Goal: Information Seeking & Learning: Compare options

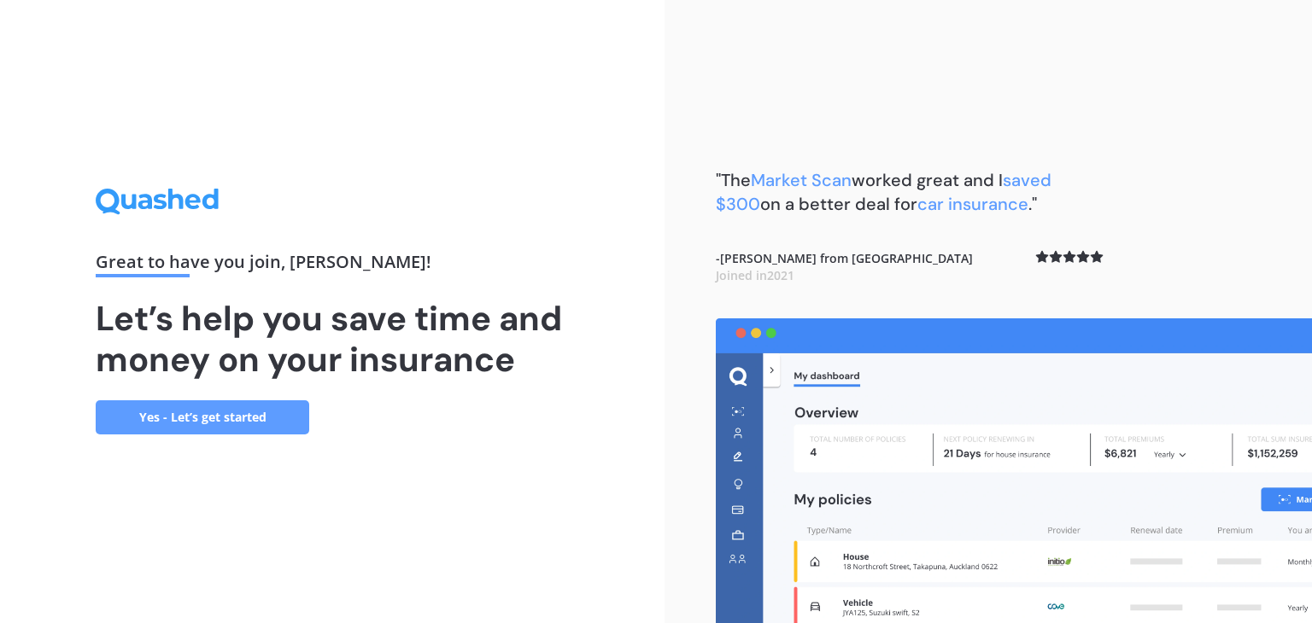
click at [213, 426] on link "Yes - Let’s get started" at bounding box center [202, 417] width 213 height 34
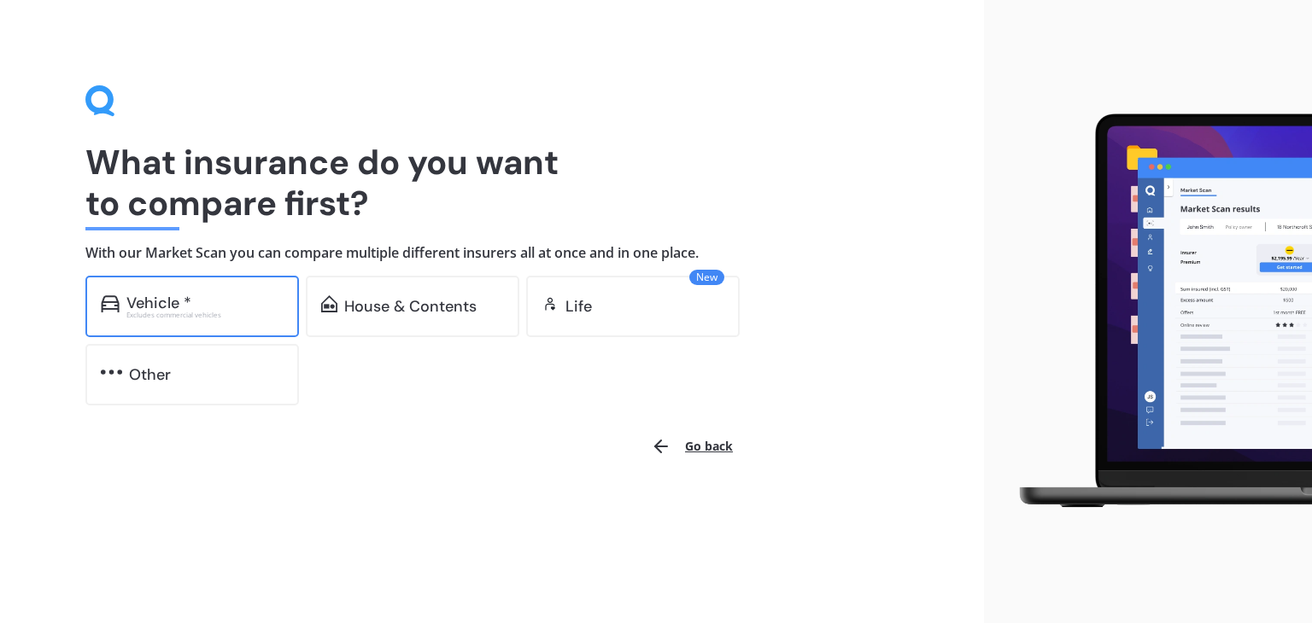
click at [213, 315] on div "Excludes commercial vehicles" at bounding box center [204, 315] width 157 height 7
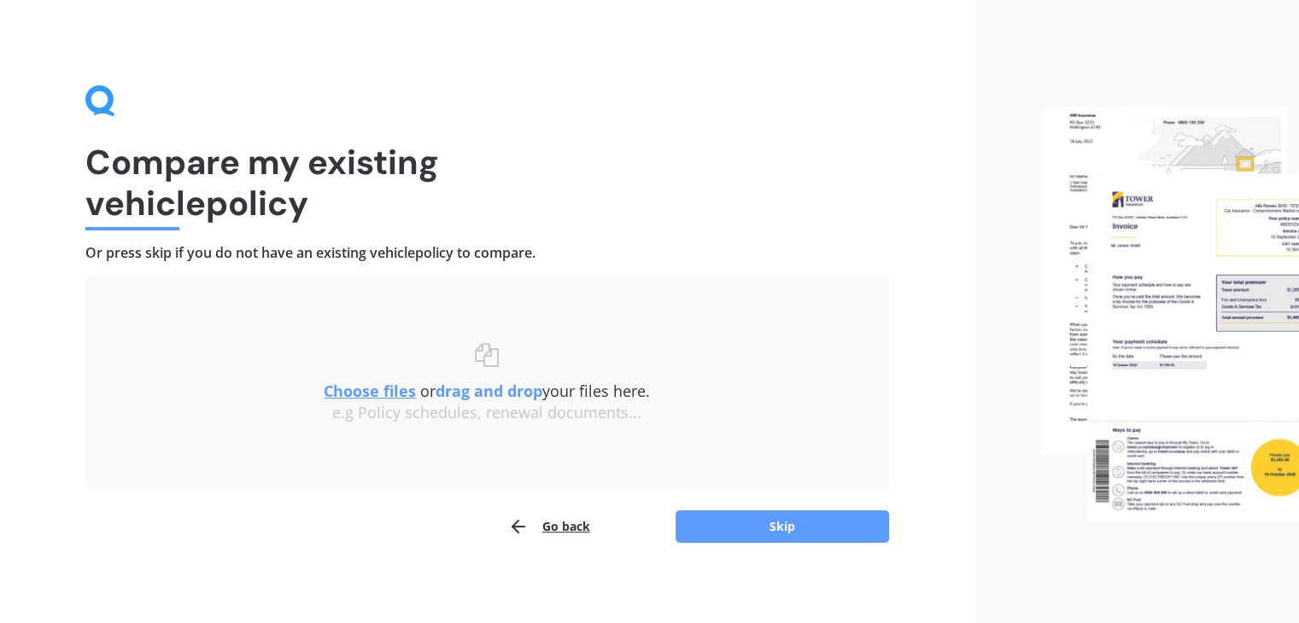
click at [369, 390] on u "Choose files" at bounding box center [370, 391] width 92 height 20
click at [343, 394] on u "Choose files" at bounding box center [370, 391] width 92 height 20
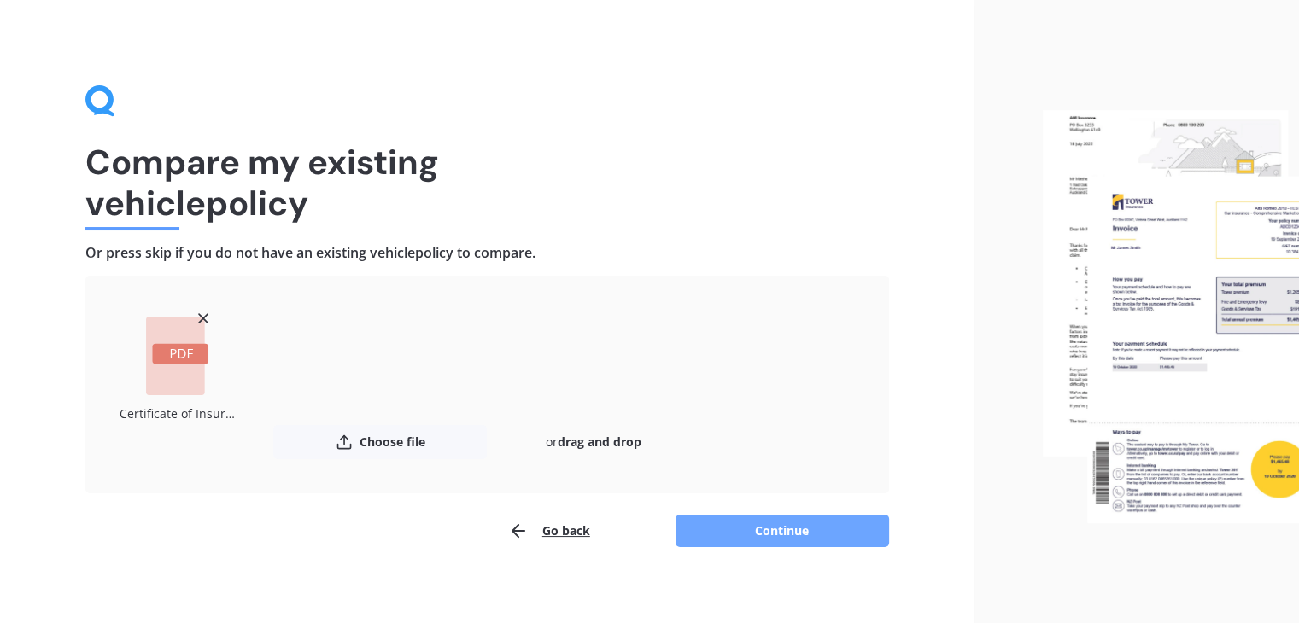
click at [758, 534] on button "Continue" at bounding box center [781, 531] width 213 height 32
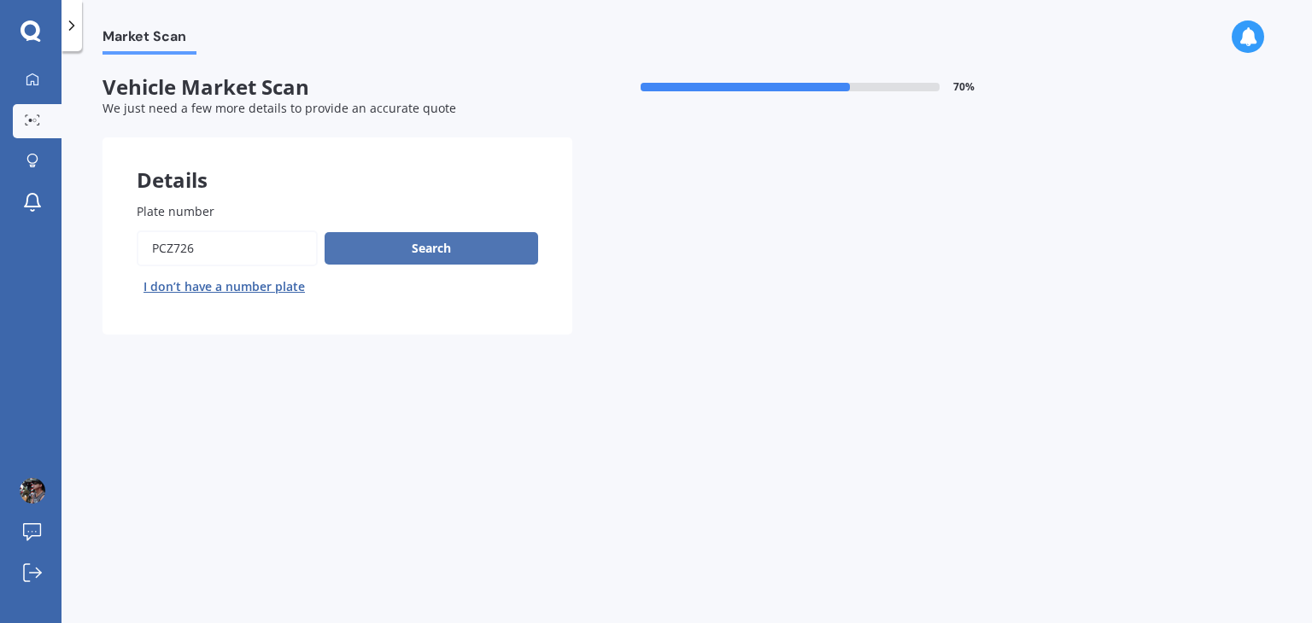
click at [394, 249] on button "Search" at bounding box center [430, 248] width 213 height 32
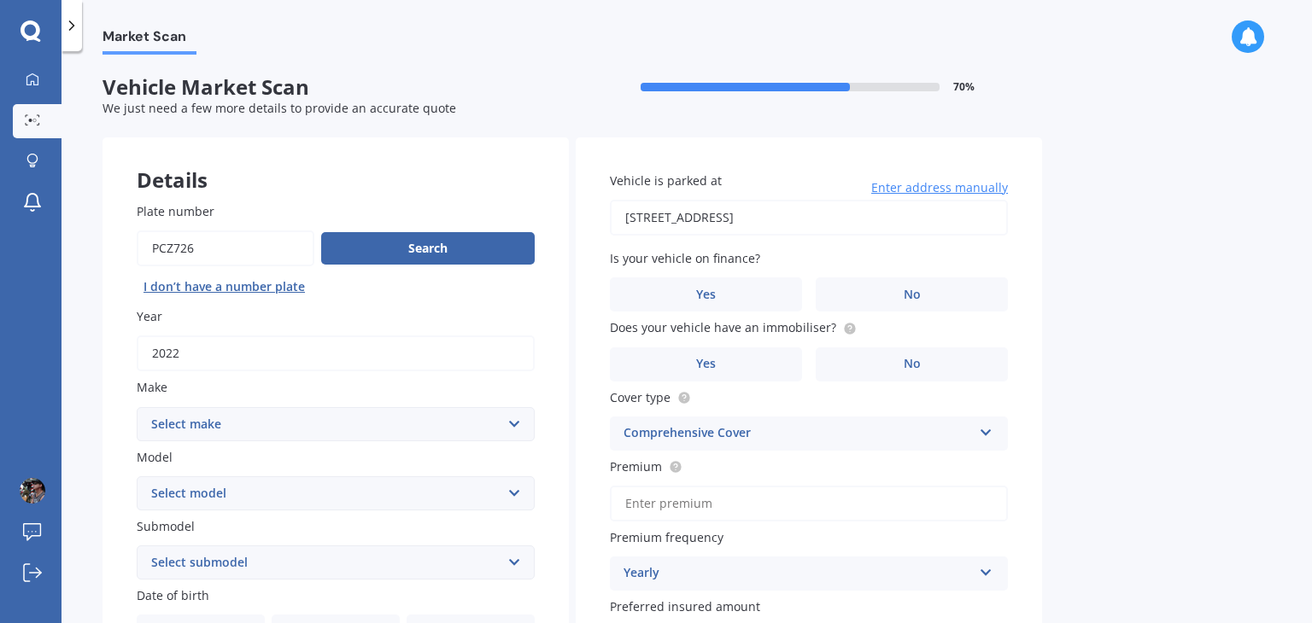
scroll to position [85, 0]
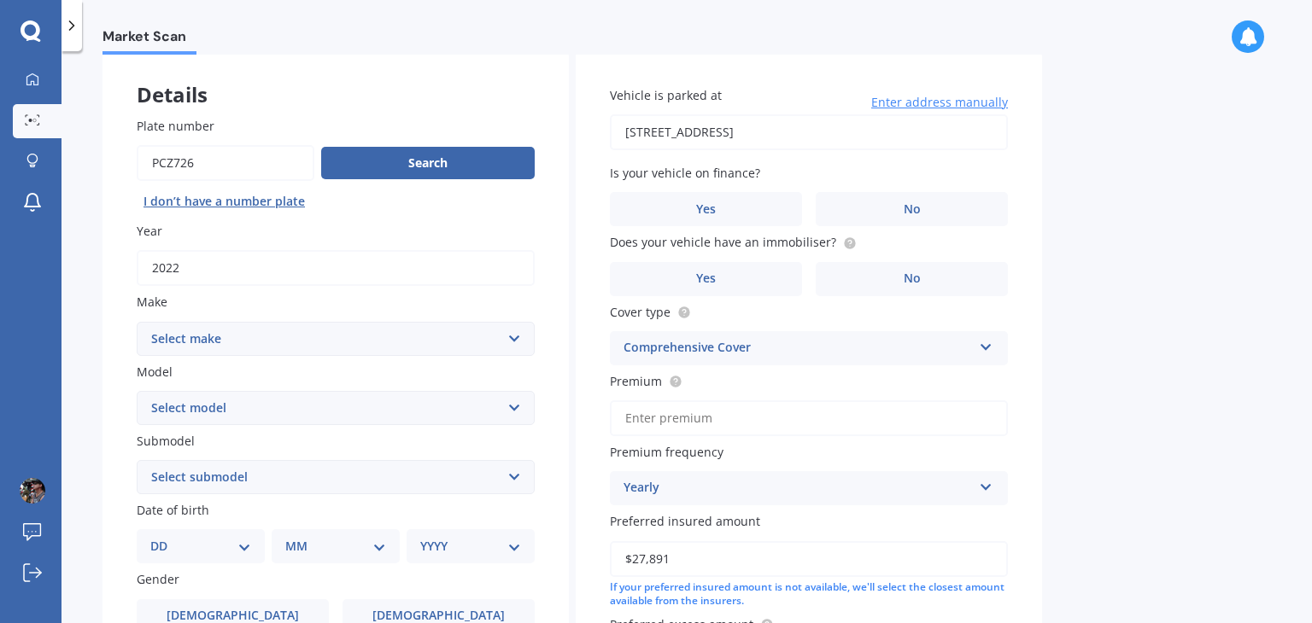
click at [263, 346] on select "Select make AC ALFA ROMEO ASTON MARTIN AUDI AUSTIN BEDFORD Bentley BMW BYD CADI…" at bounding box center [336, 339] width 398 height 34
select select "MITSUBISHI"
click at [137, 322] on select "Select make AC ALFA ROMEO ASTON MARTIN AUDI AUSTIN BEDFORD Bentley BMW BYD CADI…" at bounding box center [336, 339] width 398 height 34
click at [202, 376] on label "Model" at bounding box center [332, 372] width 391 height 18
click at [202, 391] on select "Select model 380 Airtrek Aspire ASX [PERSON_NAME] Challenger Challenger Diesel …" at bounding box center [336, 408] width 398 height 34
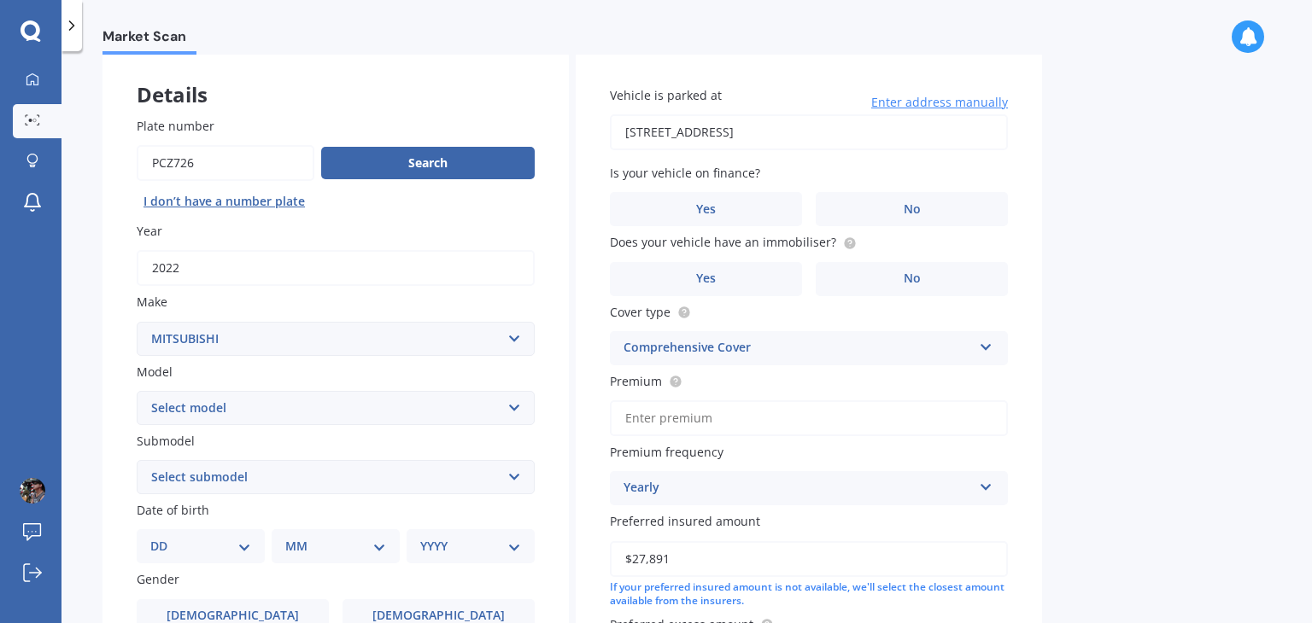
click at [218, 412] on select "Select model 380 Airtrek Aspire ASX [PERSON_NAME] Challenger Challenger Diesel …" at bounding box center [336, 408] width 398 height 34
select select "ECLIPSE CROSS"
click at [137, 391] on select "Select model 380 Airtrek Aspire ASX [PERSON_NAME] Challenger Challenger Diesel …" at bounding box center [336, 408] width 398 height 34
click at [201, 483] on select "Select submodel Black Edition Wagon 5dr CVT 8sp 1.5T PHEV VRX 4WD Hybrid PHEV X…" at bounding box center [336, 477] width 398 height 34
select select "PHEV XLS 4WD HYBRID"
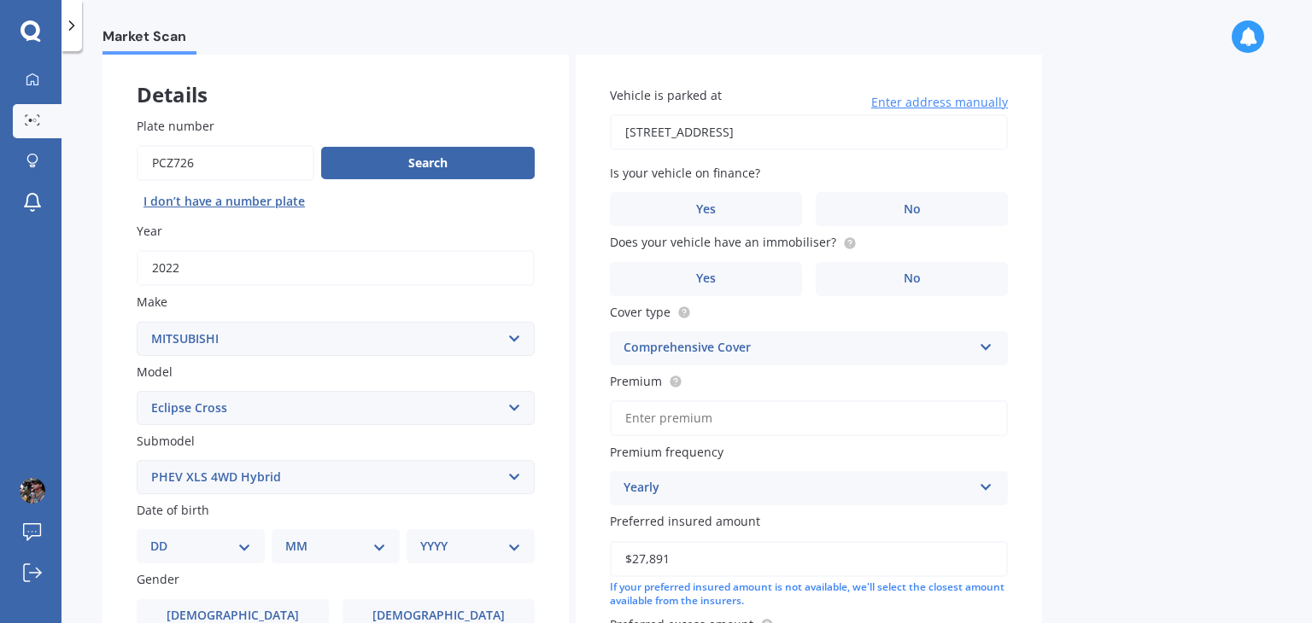
click at [137, 460] on select "Select submodel Black Edition Wagon 5dr CVT 8sp 1.5T PHEV VRX 4WD Hybrid PHEV X…" at bounding box center [336, 477] width 398 height 34
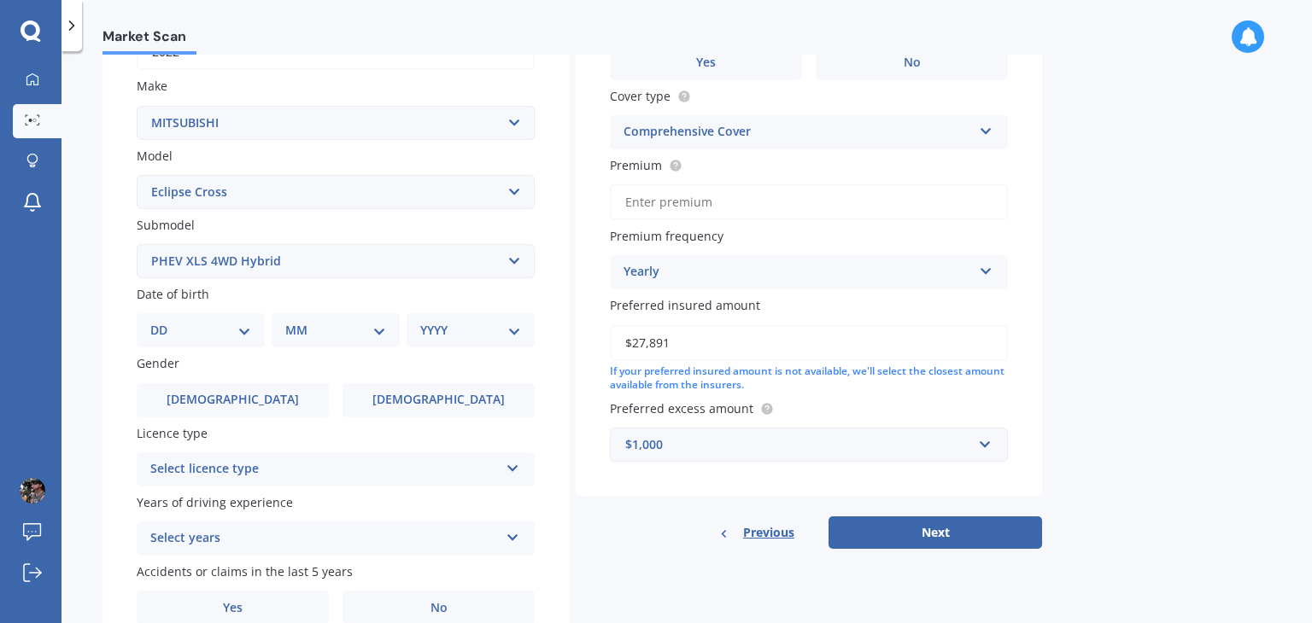
scroll to position [342, 0]
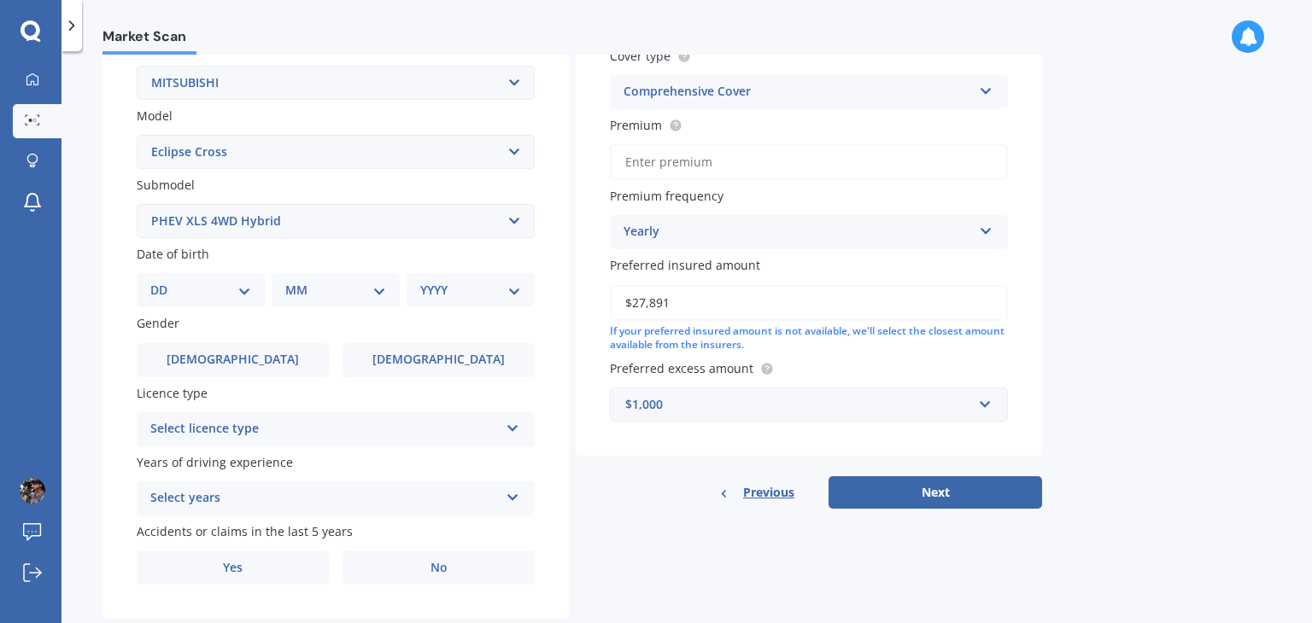
click at [195, 299] on select "DD 01 02 03 04 05 06 07 08 09 10 11 12 13 14 15 16 17 18 19 20 21 22 23 24 25 2…" at bounding box center [200, 290] width 101 height 19
select select "28"
click at [164, 281] on select "DD 01 02 03 04 05 06 07 08 09 10 11 12 13 14 15 16 17 18 19 20 21 22 23 24 25 2…" at bounding box center [200, 290] width 101 height 19
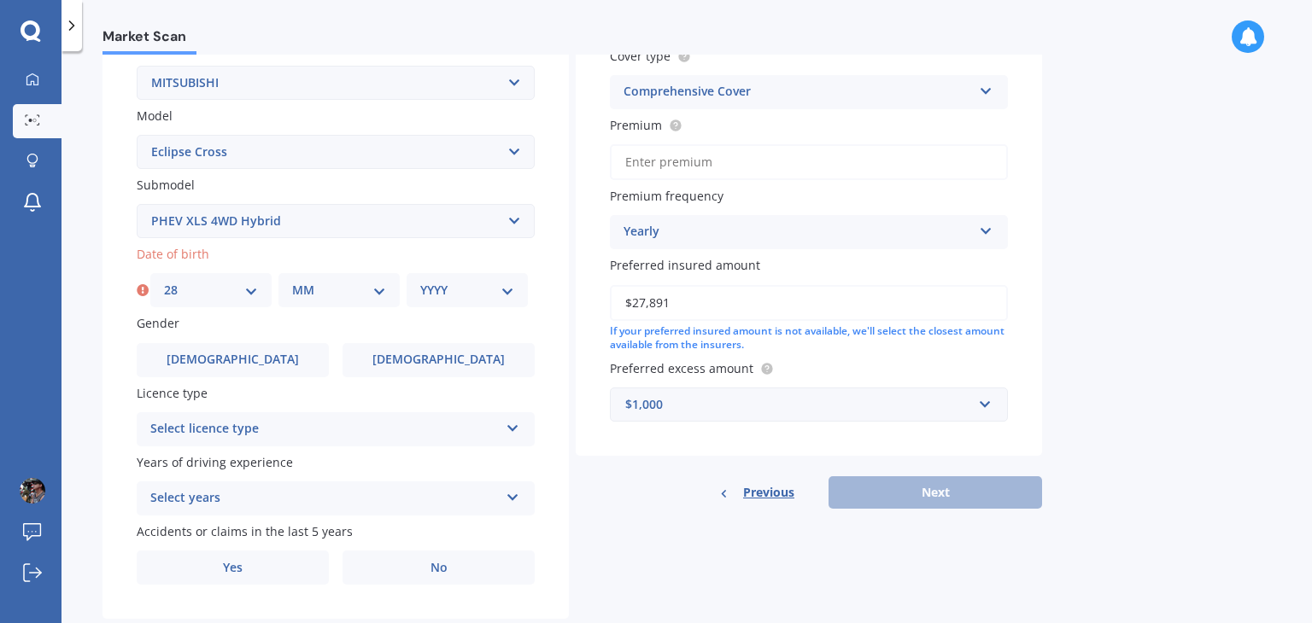
click at [313, 289] on select "MM 01 02 03 04 05 06 07 08 09 10 11 12" at bounding box center [339, 290] width 94 height 19
select select "04"
click at [292, 281] on select "MM 01 02 03 04 05 06 07 08 09 10 11 12" at bounding box center [339, 290] width 94 height 19
click at [435, 286] on select "YYYY 2025 2024 2023 2022 2021 2020 2019 2018 2017 2016 2015 2014 2013 2012 2011…" at bounding box center [467, 290] width 94 height 19
select select "1968"
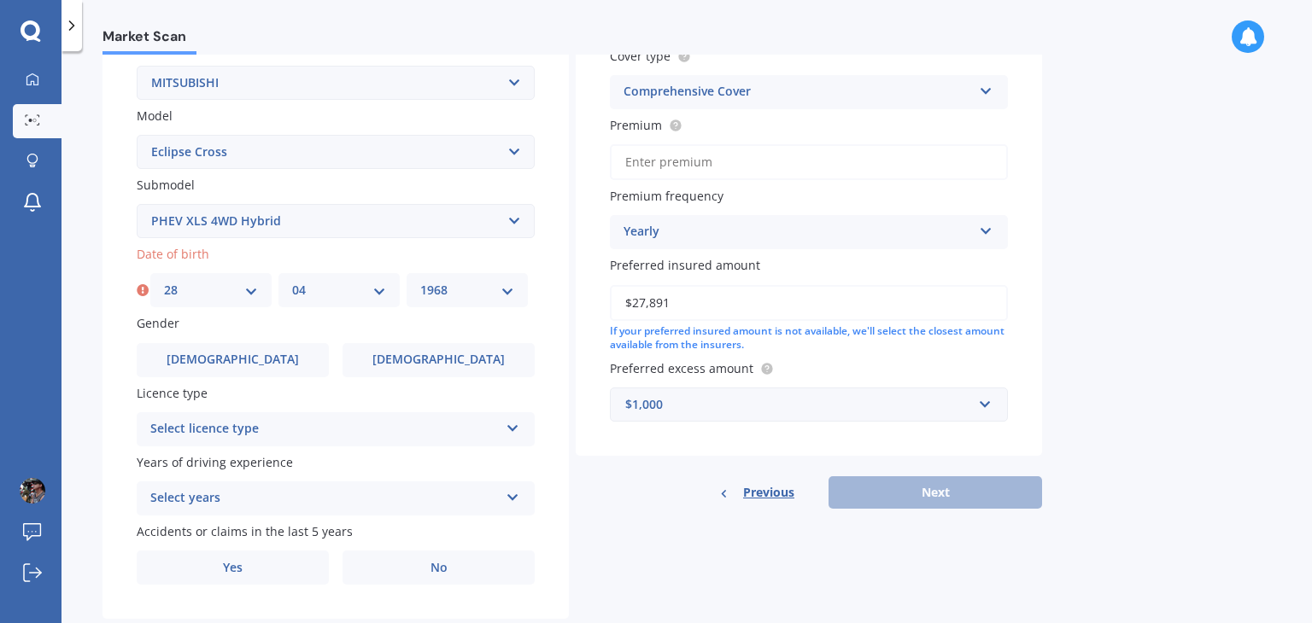
click at [420, 281] on select "YYYY 2025 2024 2023 2022 2021 2020 2019 2018 2017 2016 2015 2014 2013 2012 2011…" at bounding box center [467, 290] width 94 height 19
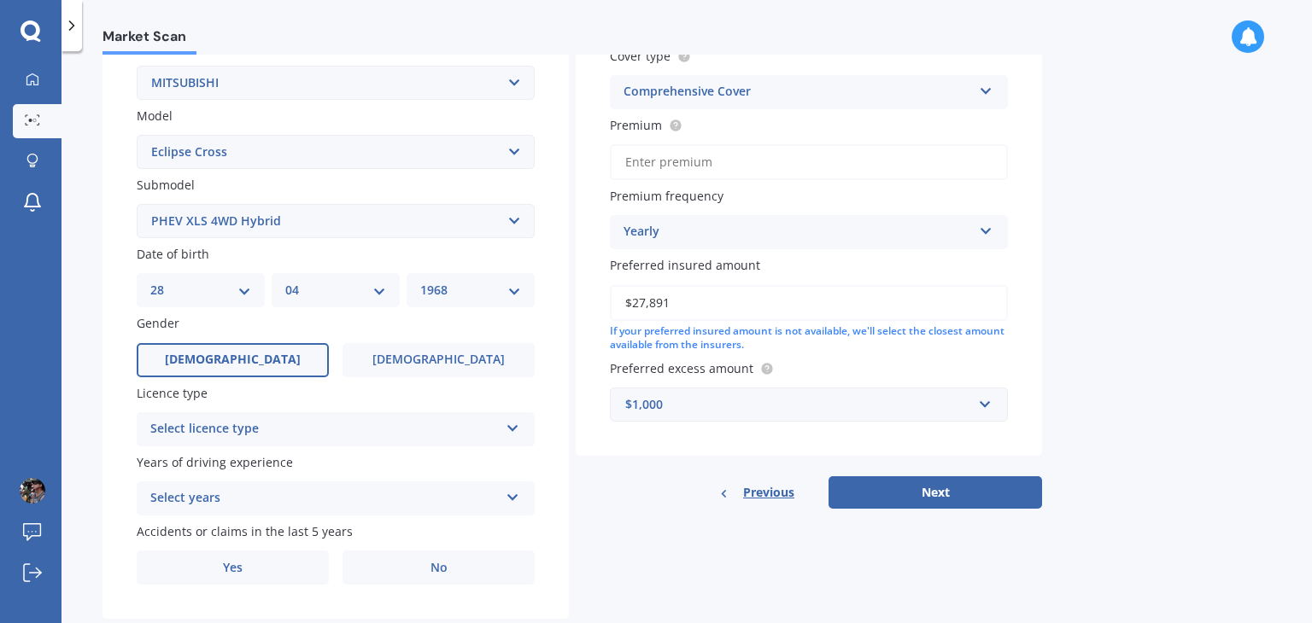
click at [232, 369] on label "[DEMOGRAPHIC_DATA]" at bounding box center [233, 360] width 192 height 34
click at [0, 0] on input "[DEMOGRAPHIC_DATA]" at bounding box center [0, 0] width 0 height 0
click at [216, 434] on div "Select licence type" at bounding box center [324, 429] width 348 height 20
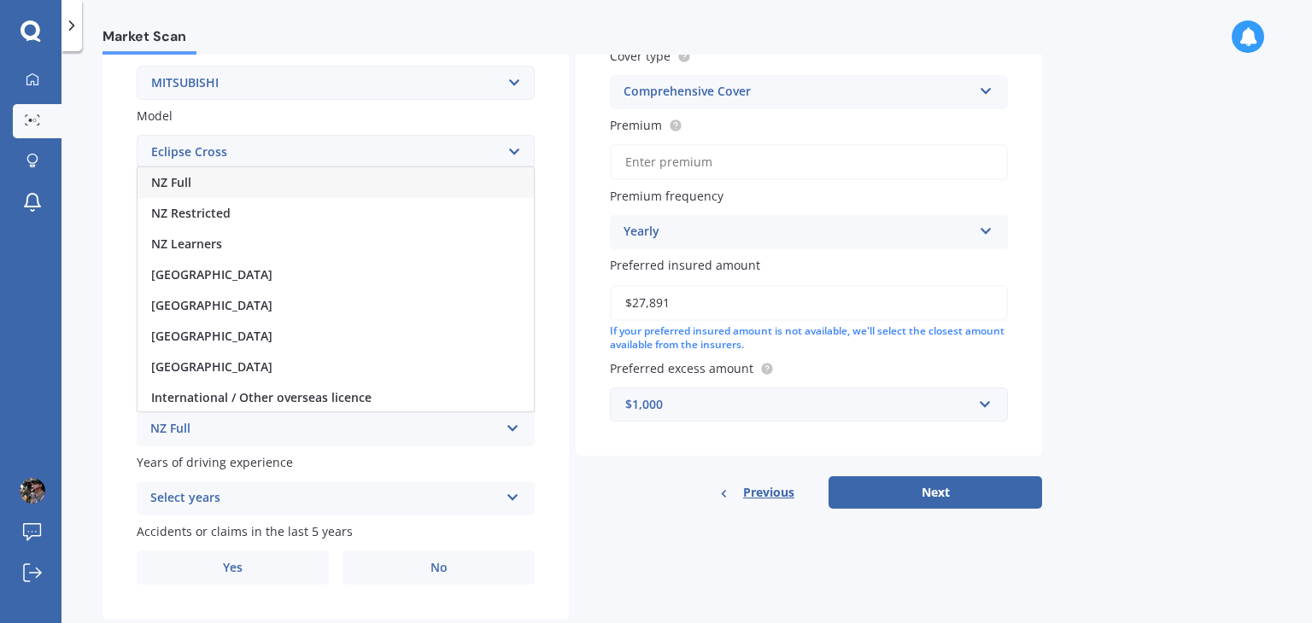
click at [225, 185] on div "NZ Full" at bounding box center [335, 182] width 396 height 31
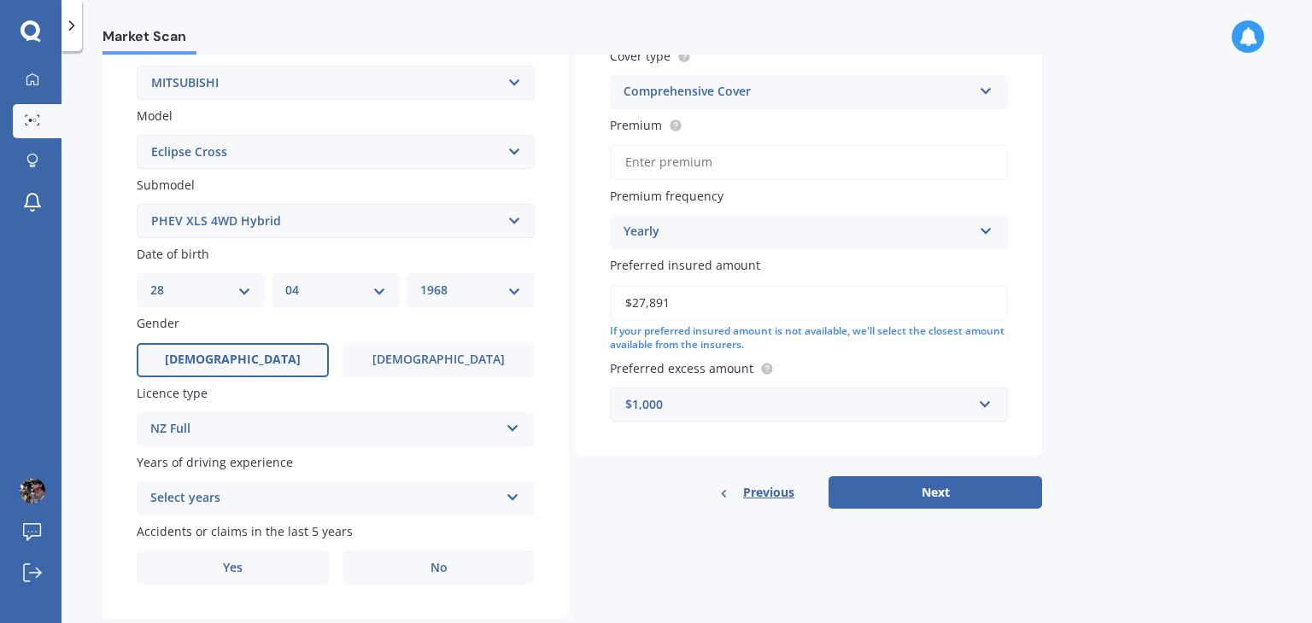
click at [200, 503] on div "Select years" at bounding box center [324, 498] width 348 height 20
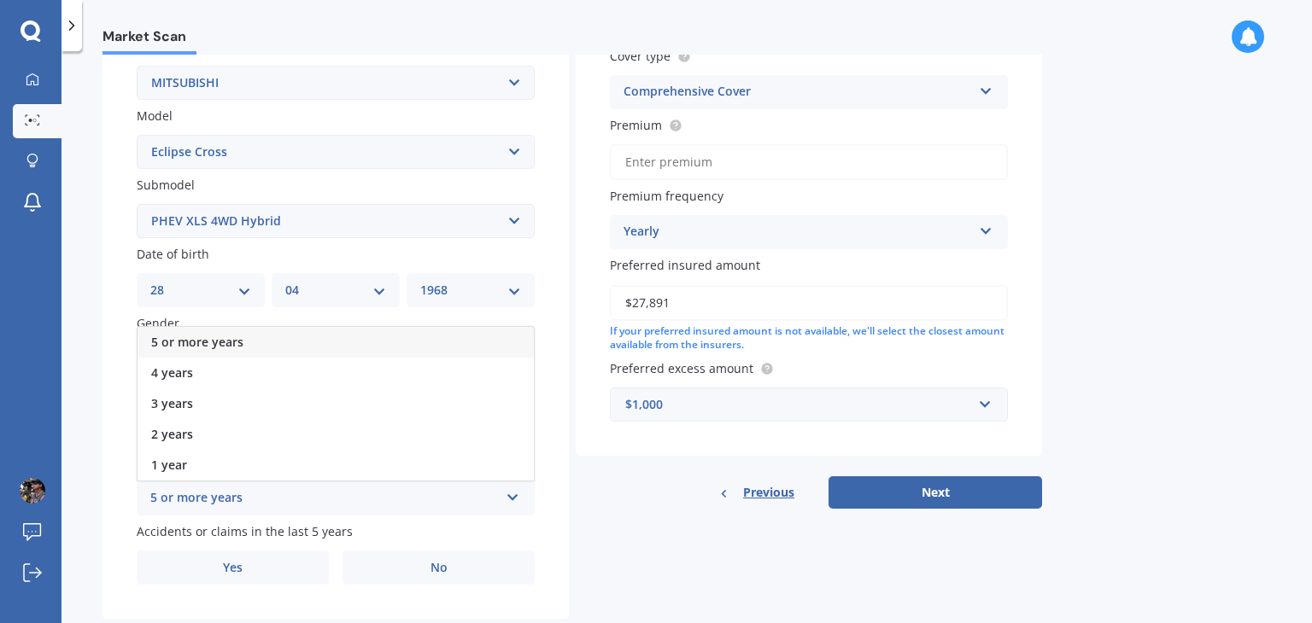
click at [223, 334] on span "5 or more years" at bounding box center [197, 342] width 92 height 16
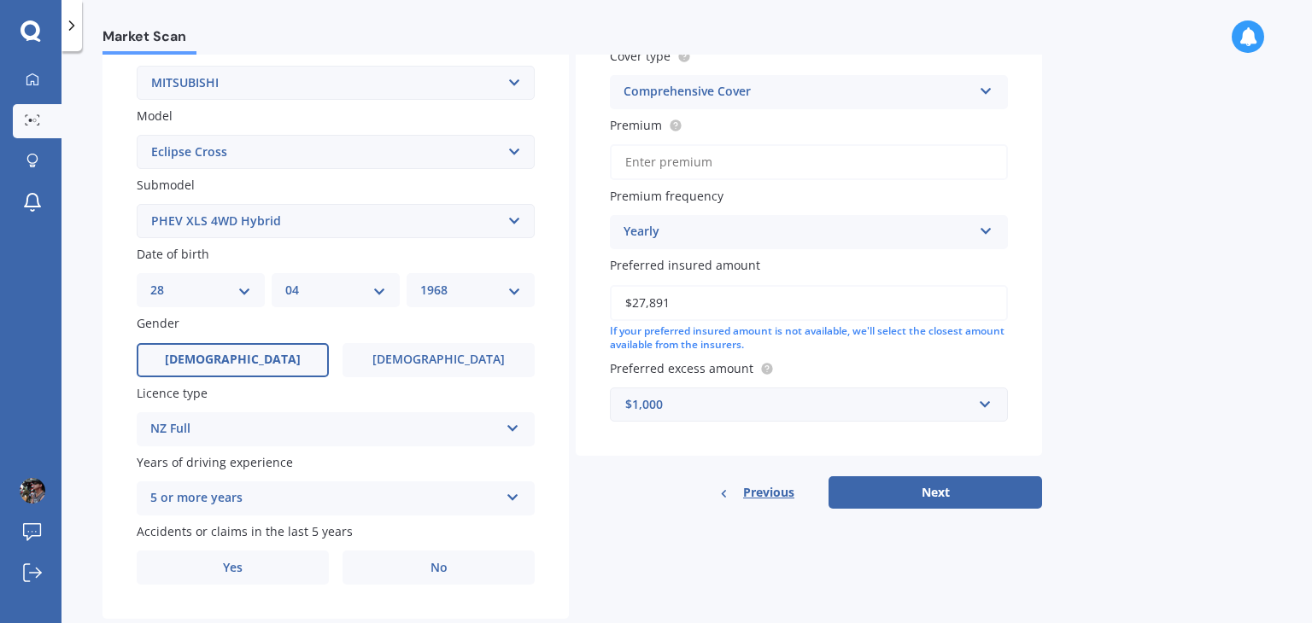
scroll to position [383, 0]
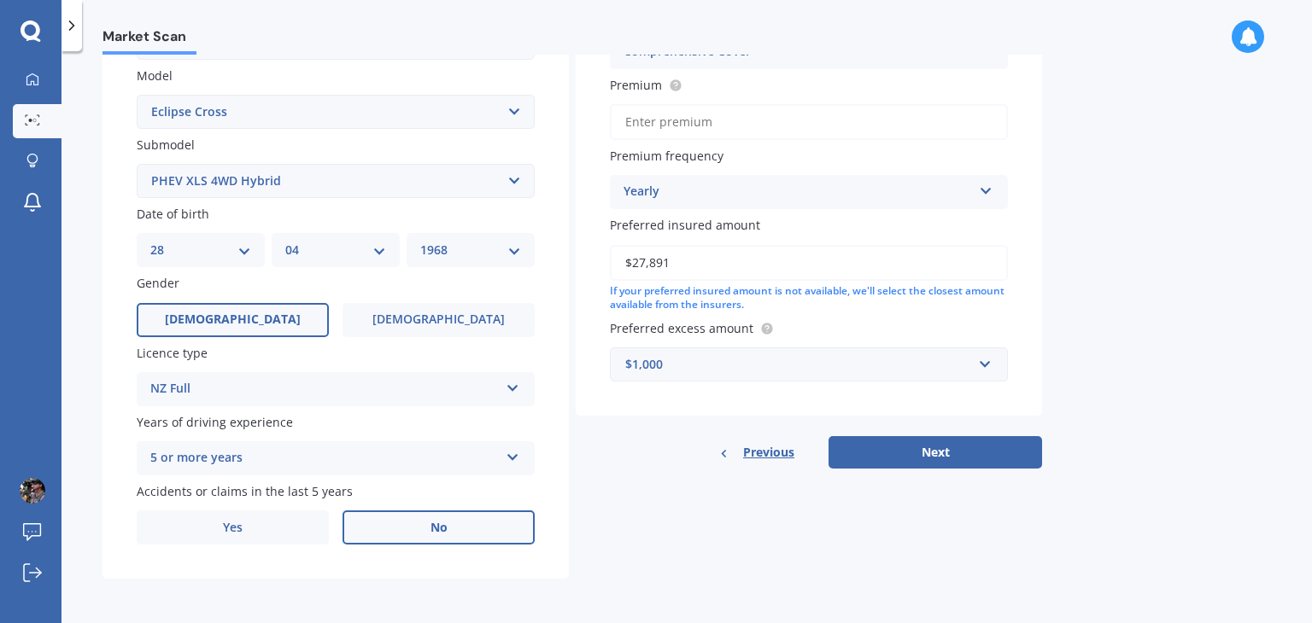
click at [399, 513] on label "No" at bounding box center [438, 528] width 192 height 34
click at [0, 0] on input "No" at bounding box center [0, 0] width 0 height 0
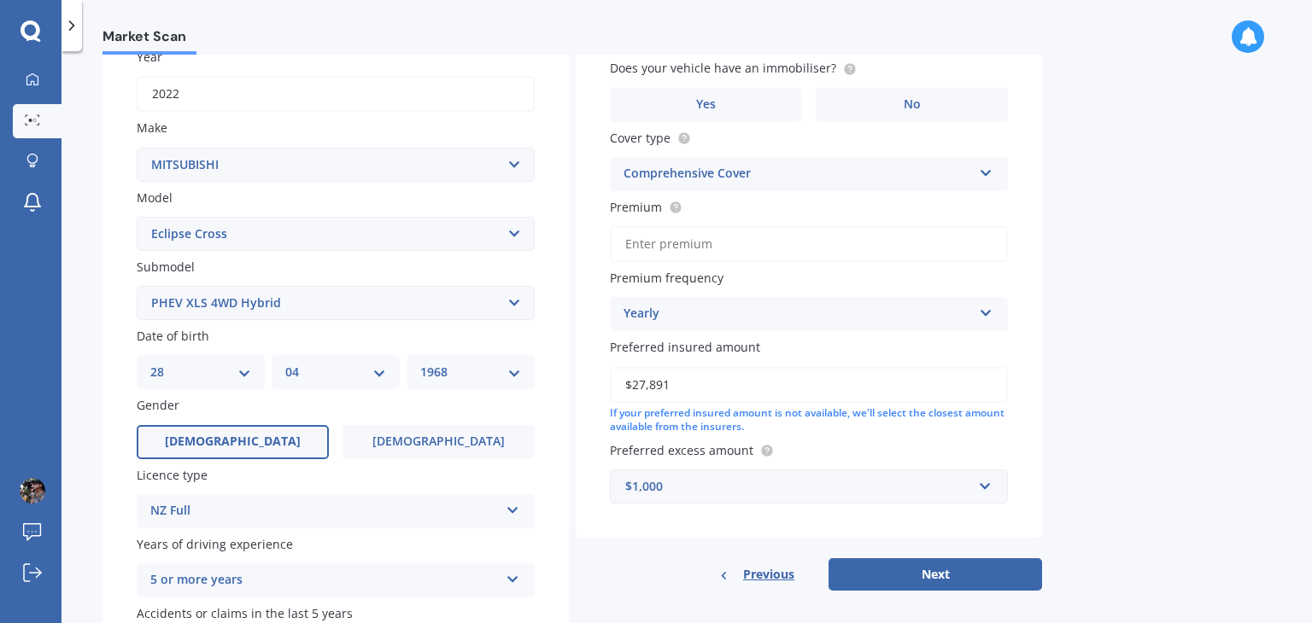
scroll to position [41, 0]
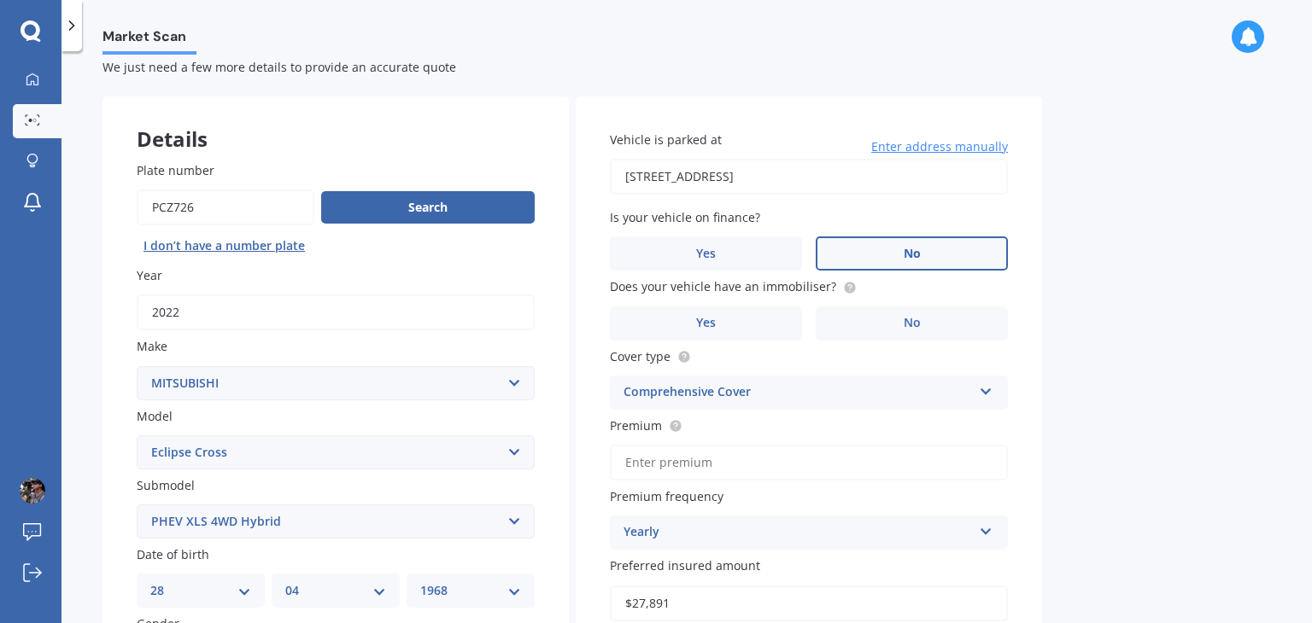
click at [912, 248] on span "No" at bounding box center [911, 254] width 17 height 15
click at [0, 0] on input "No" at bounding box center [0, 0] width 0 height 0
click at [930, 318] on label "No" at bounding box center [911, 324] width 192 height 34
click at [0, 0] on input "No" at bounding box center [0, 0] width 0 height 0
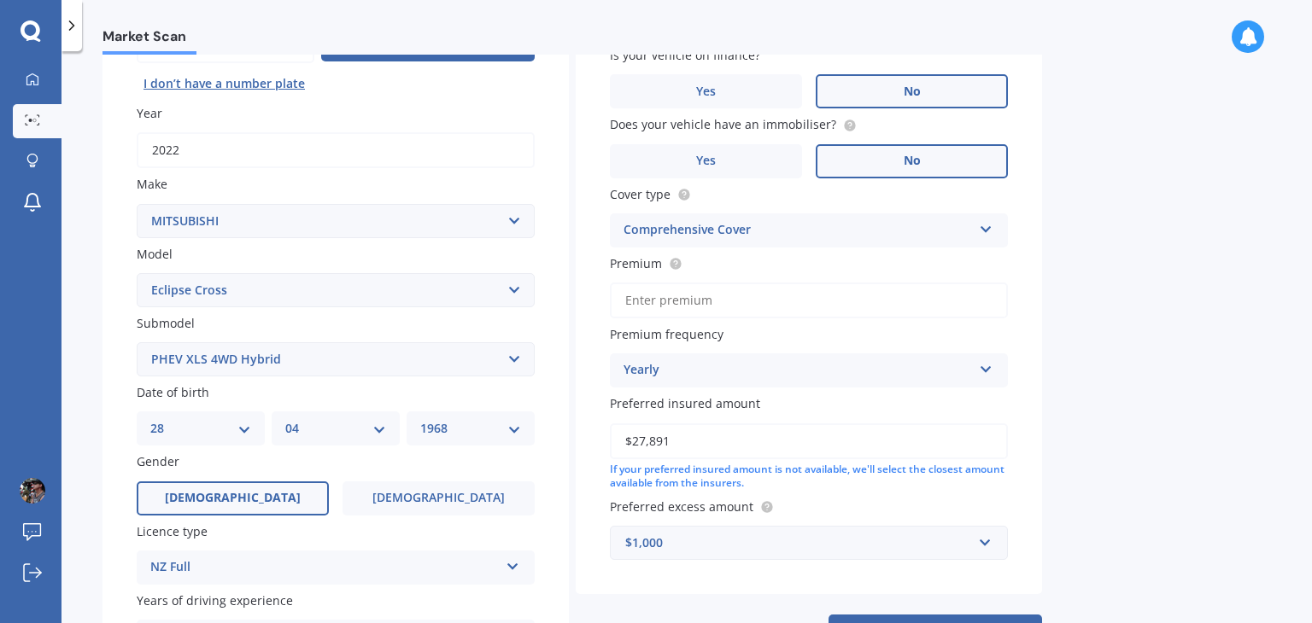
scroll to position [212, 0]
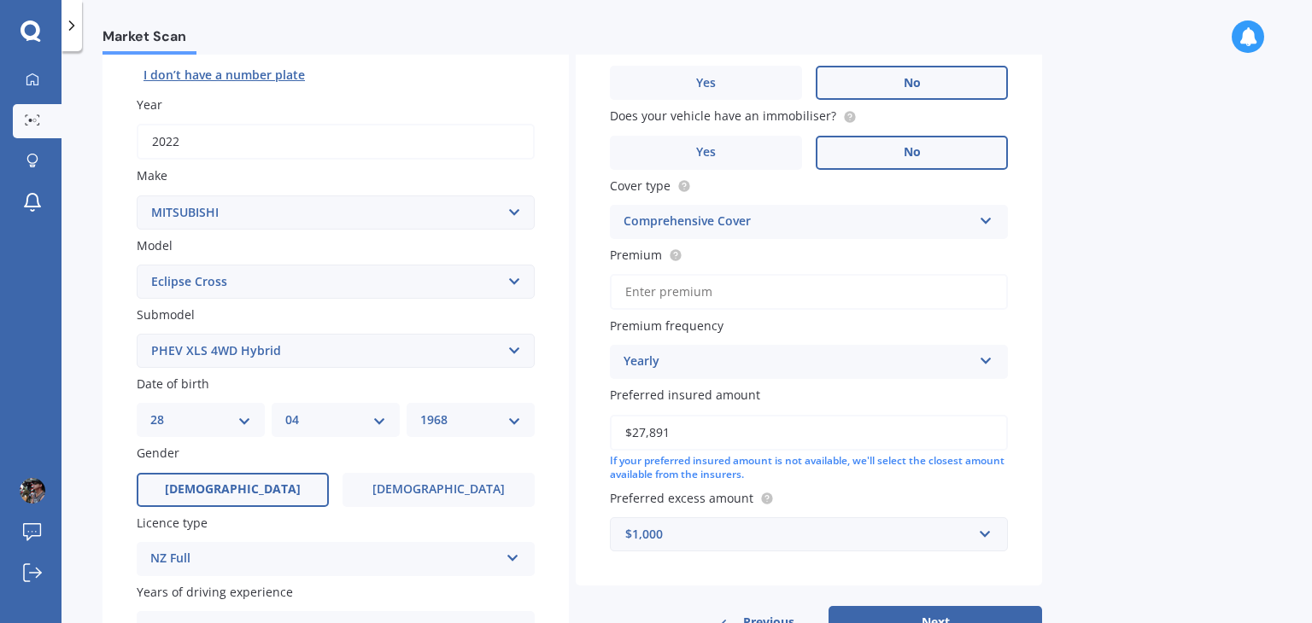
click at [659, 365] on div "Yearly" at bounding box center [797, 362] width 348 height 20
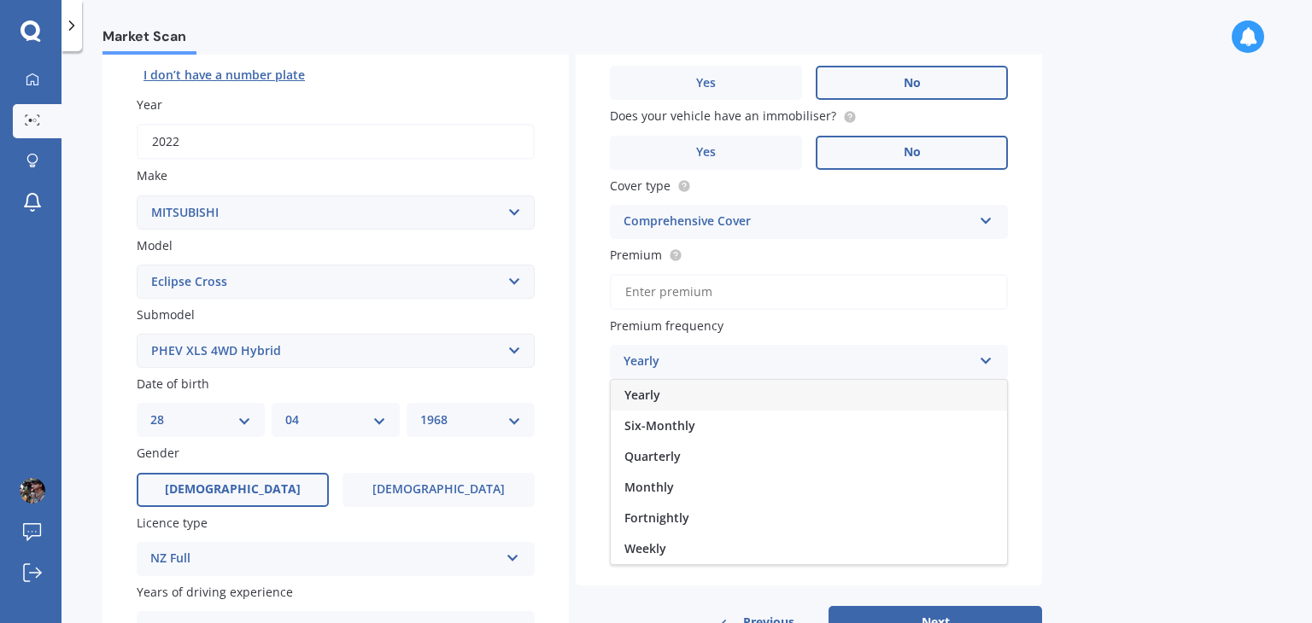
click at [659, 365] on div "Yearly" at bounding box center [797, 362] width 348 height 20
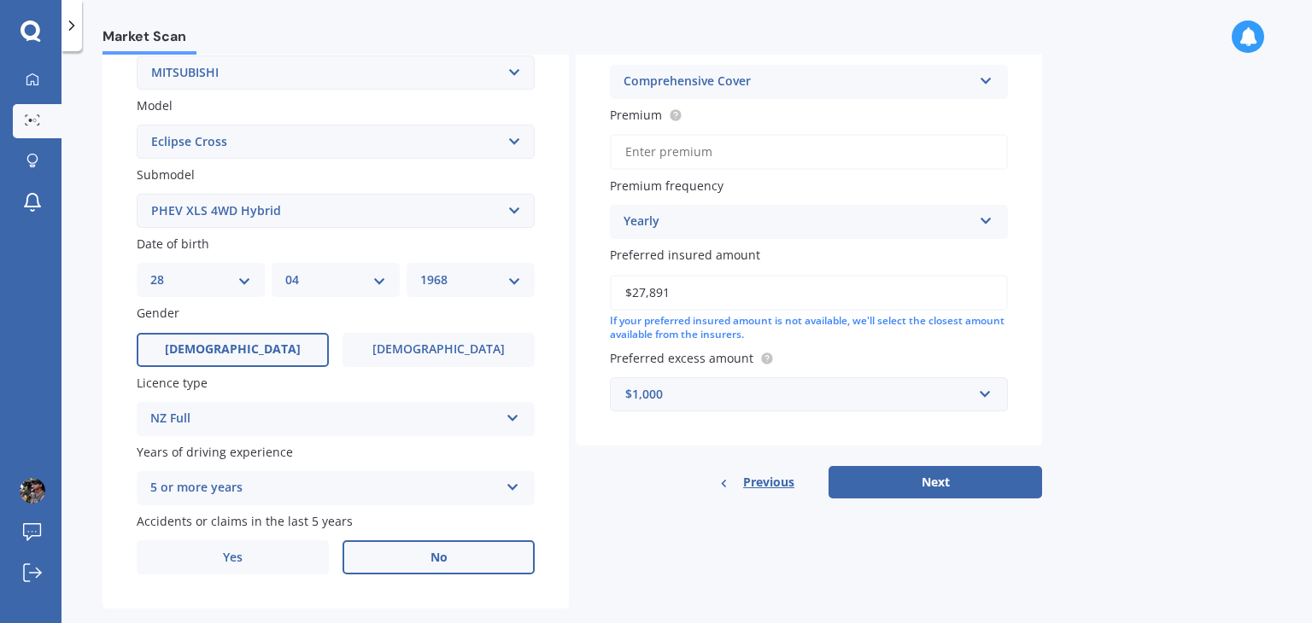
scroll to position [383, 0]
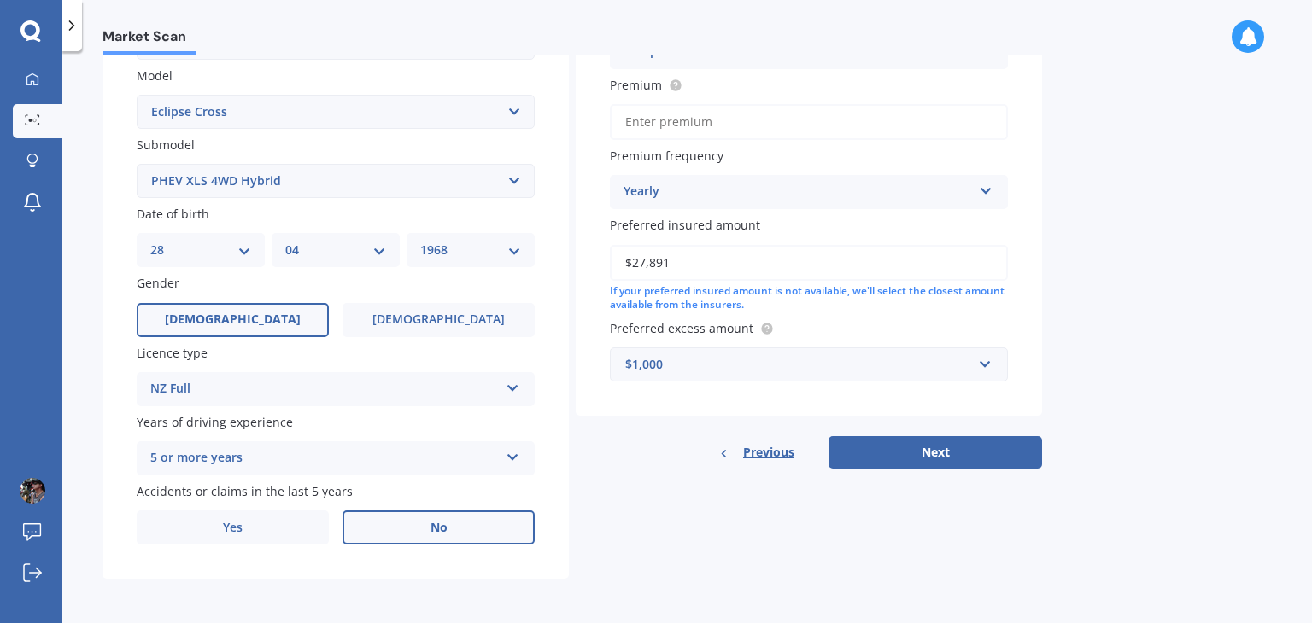
click at [741, 368] on div "$1,000" at bounding box center [798, 364] width 347 height 19
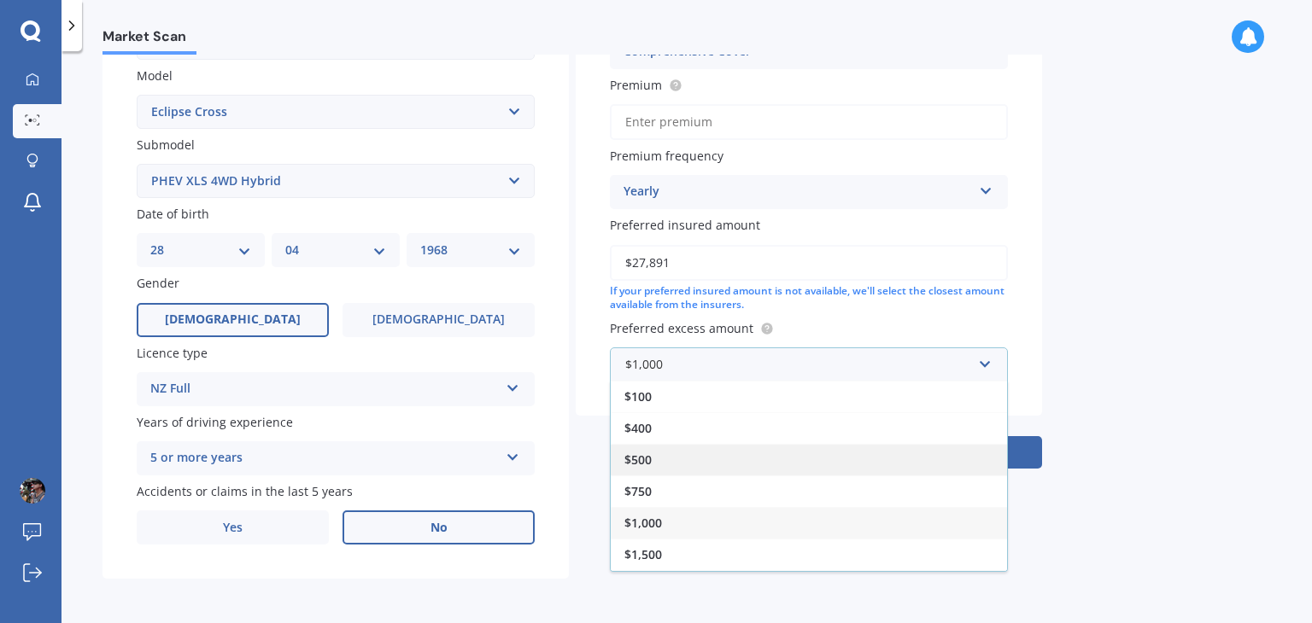
click at [683, 453] on div "$500" at bounding box center [809, 460] width 396 height 32
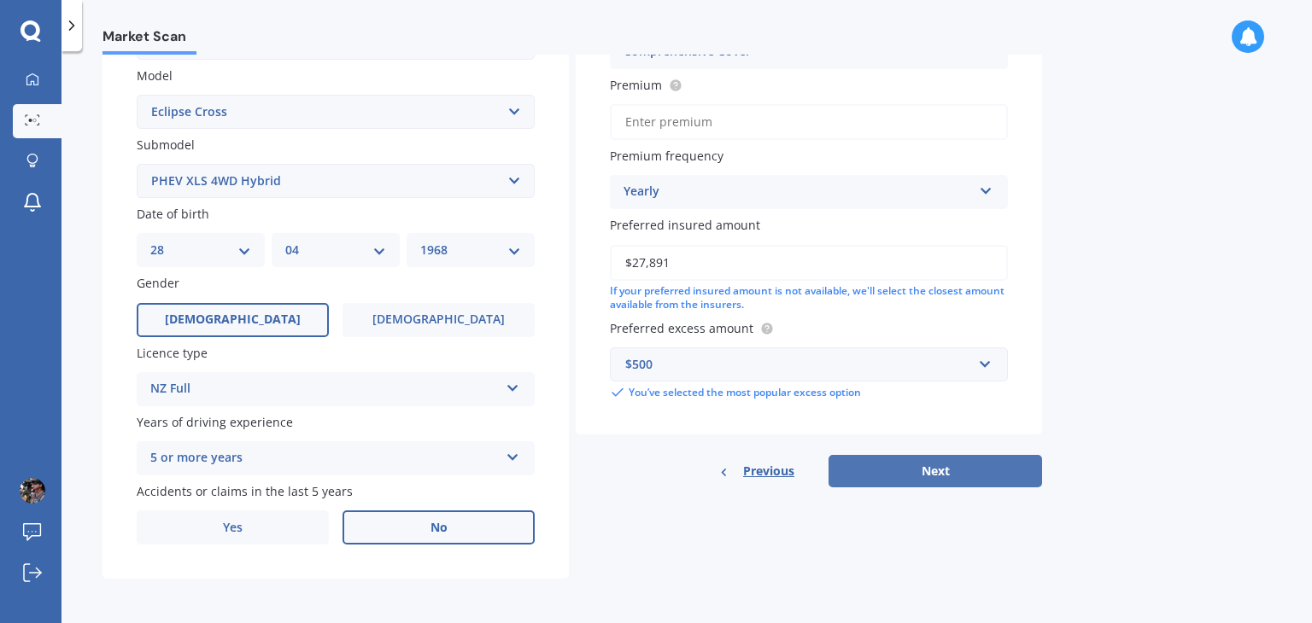
click at [928, 472] on button "Next" at bounding box center [934, 471] width 213 height 32
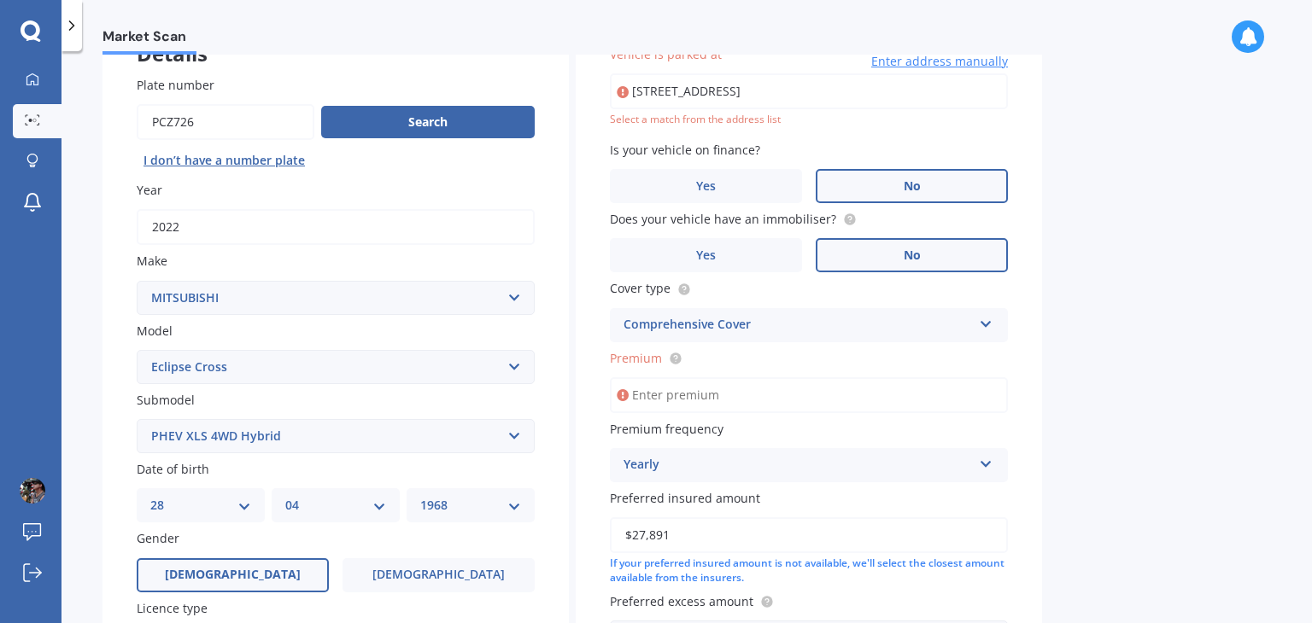
scroll to position [116, 0]
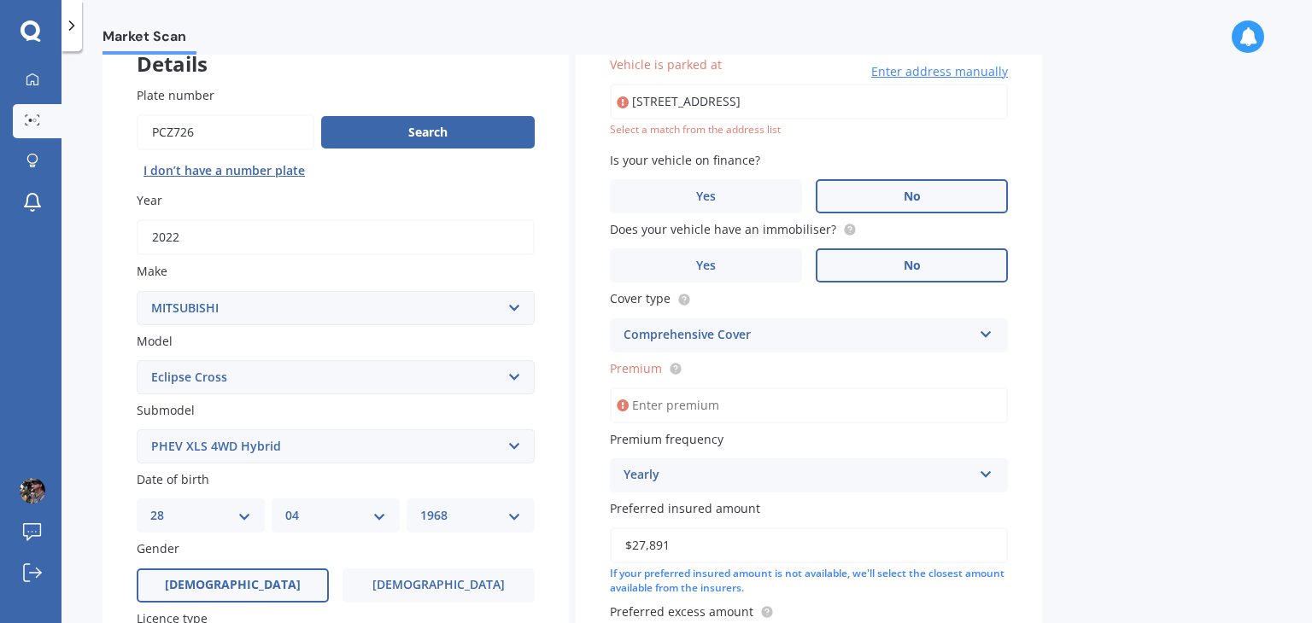
type input "[STREET_ADDRESS]"
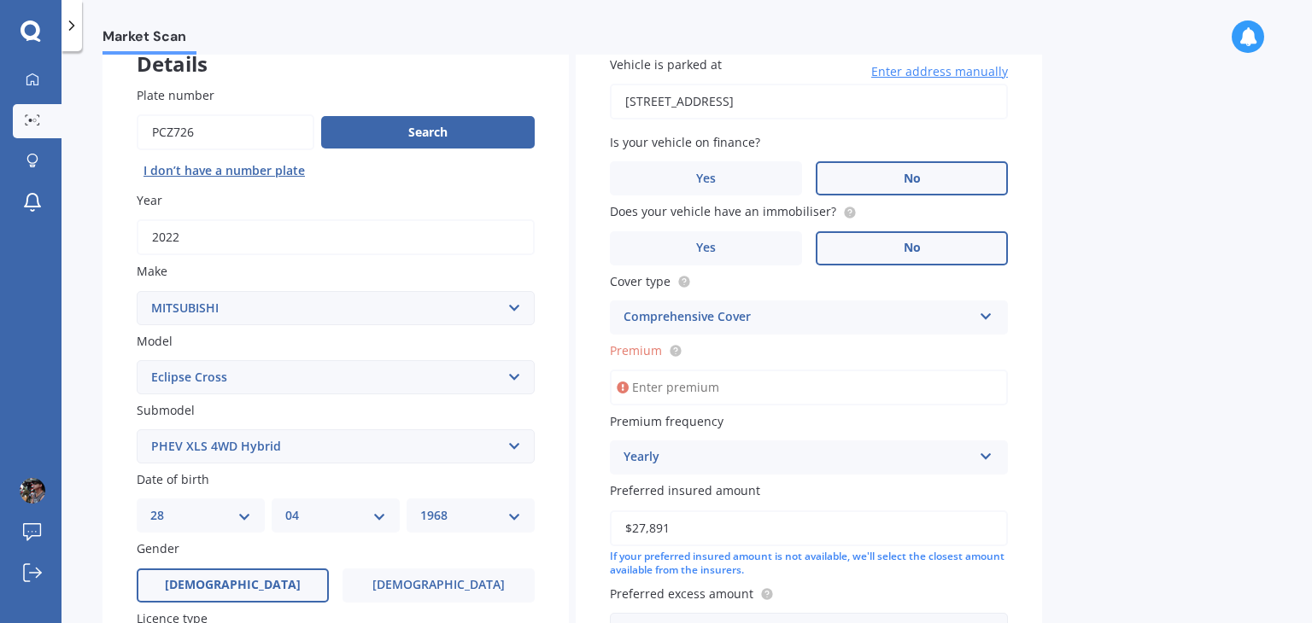
click at [681, 390] on input "Premium" at bounding box center [809, 388] width 398 height 36
click at [677, 349] on circle at bounding box center [674, 350] width 11 height 11
click at [674, 375] on input "Premium" at bounding box center [809, 388] width 398 height 36
paste input "$79.27"
type input "$79.27"
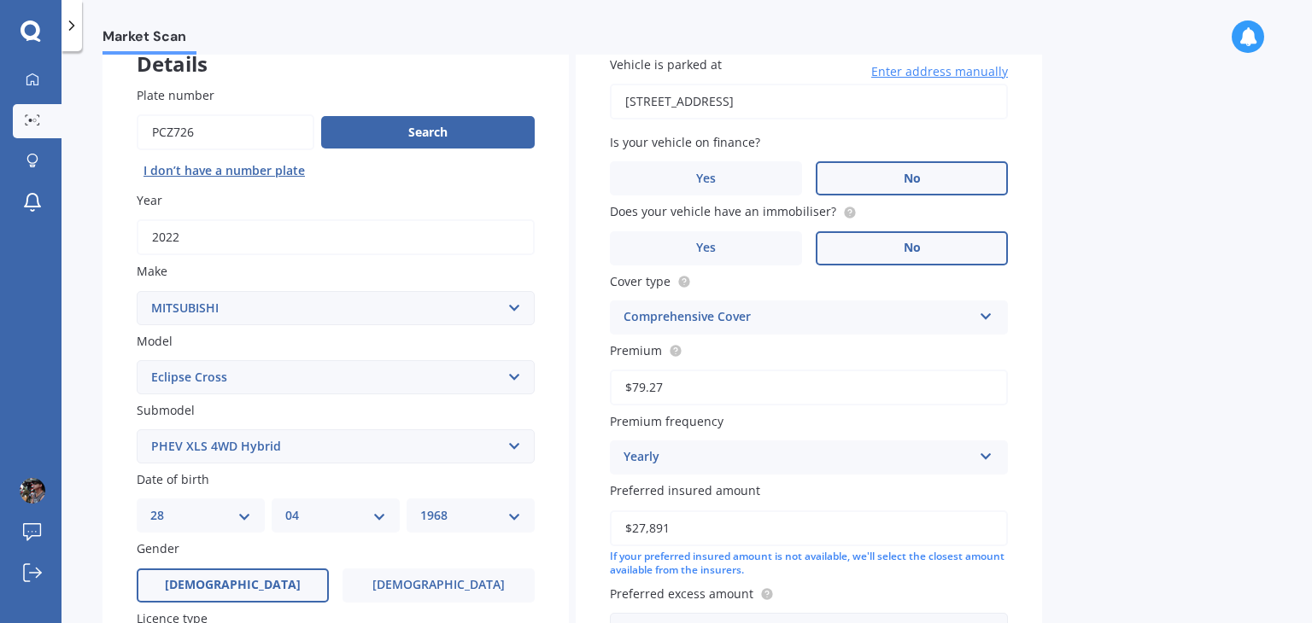
click at [1131, 463] on div "Market Scan Vehicle Market Scan 70 % We just need a few more details to provide…" at bounding box center [686, 341] width 1250 height 572
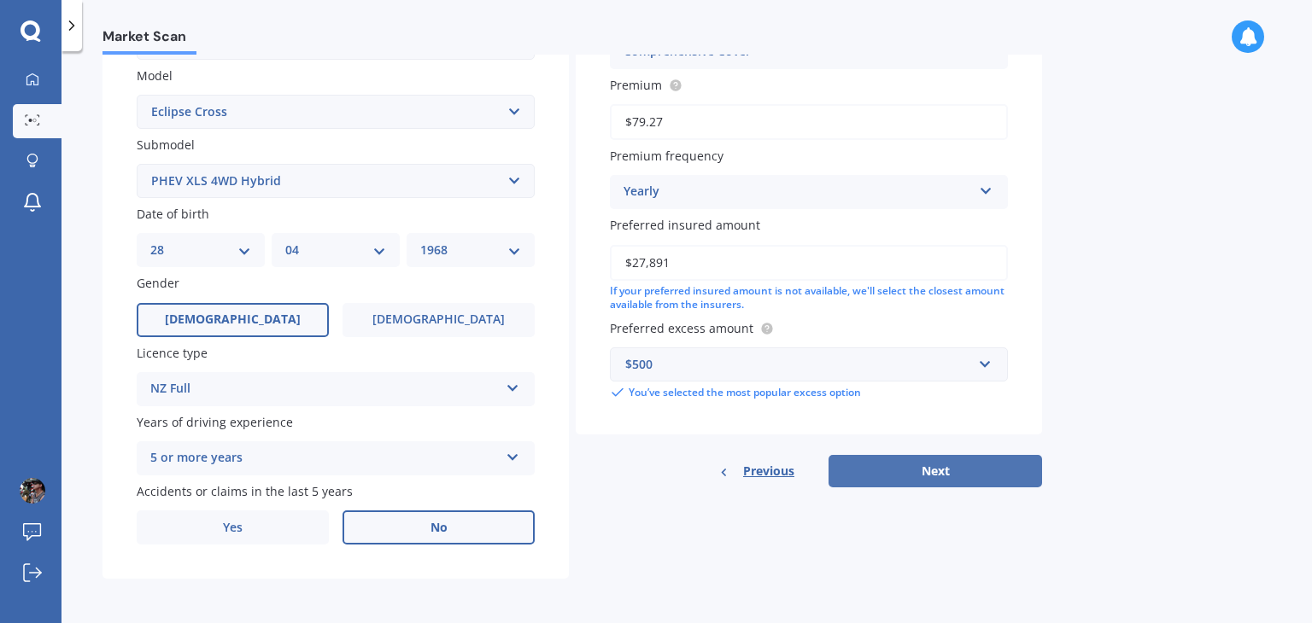
click at [900, 473] on button "Next" at bounding box center [934, 471] width 213 height 32
select select "28"
select select "04"
select select "1968"
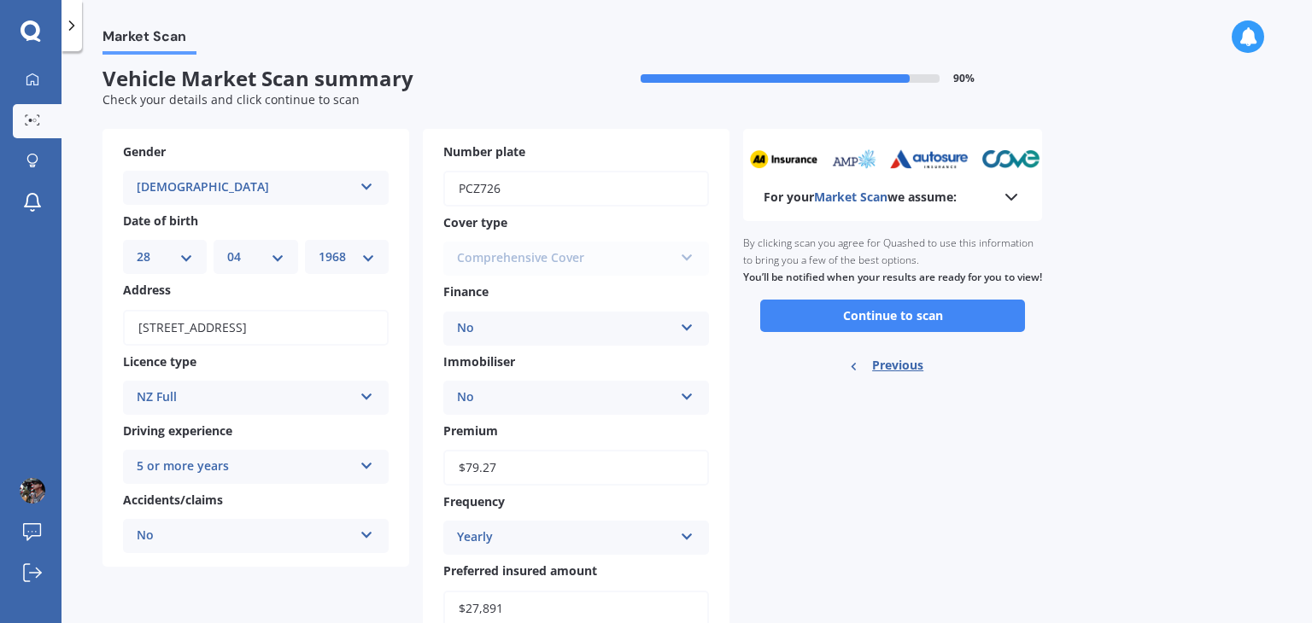
scroll to position [0, 0]
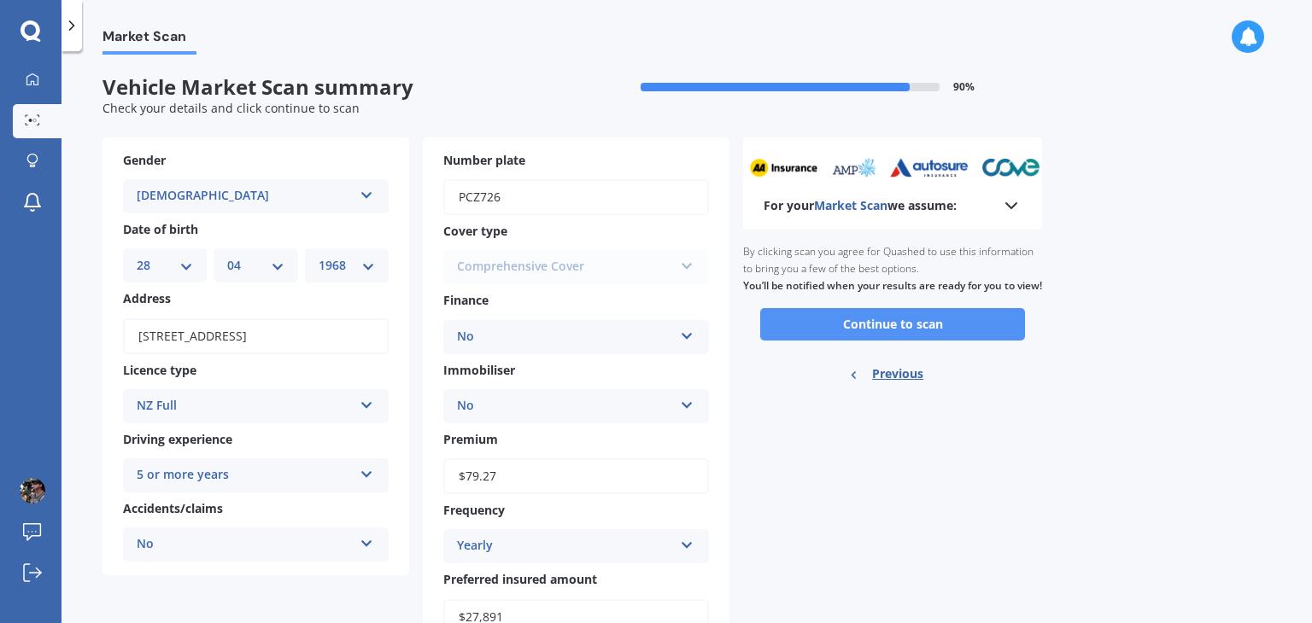
click at [871, 341] on button "Continue to scan" at bounding box center [892, 324] width 265 height 32
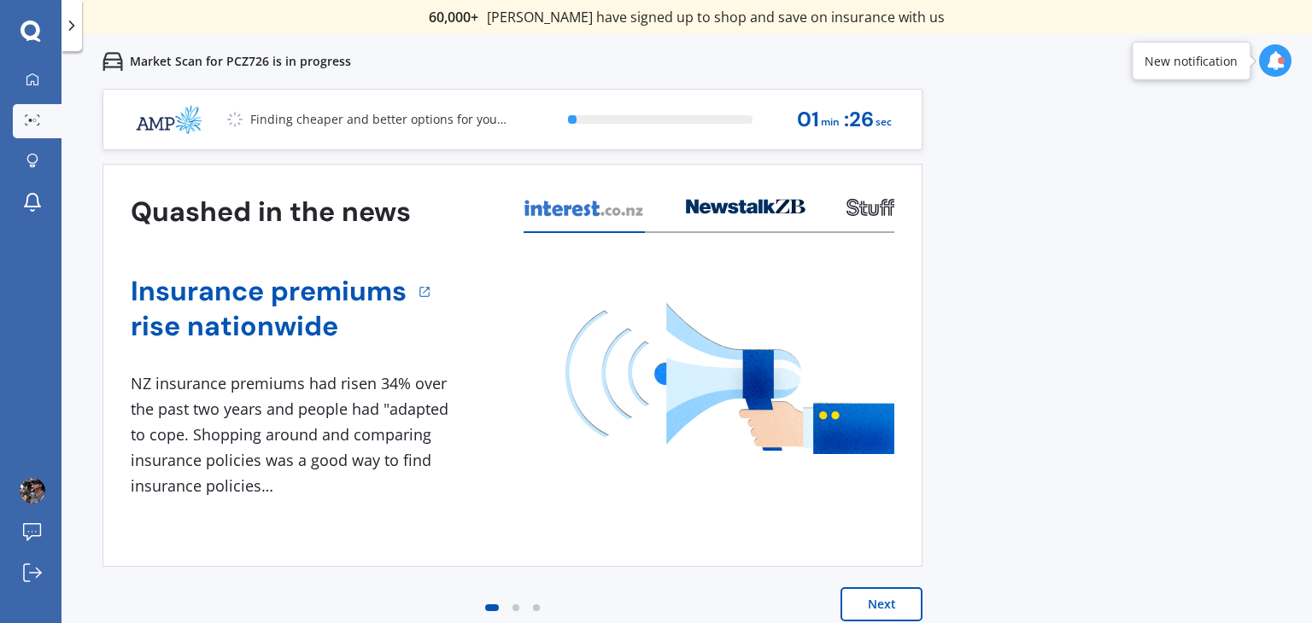
click at [875, 605] on button "Next" at bounding box center [881, 604] width 82 height 34
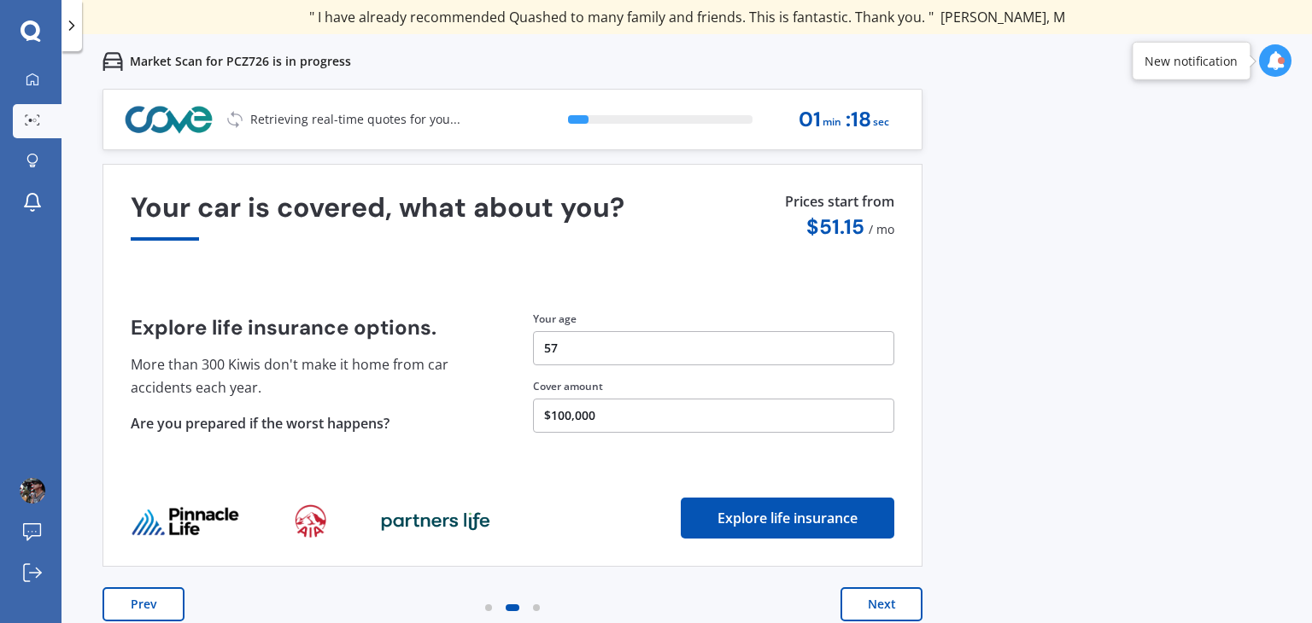
click at [878, 603] on button "Next" at bounding box center [881, 604] width 82 height 34
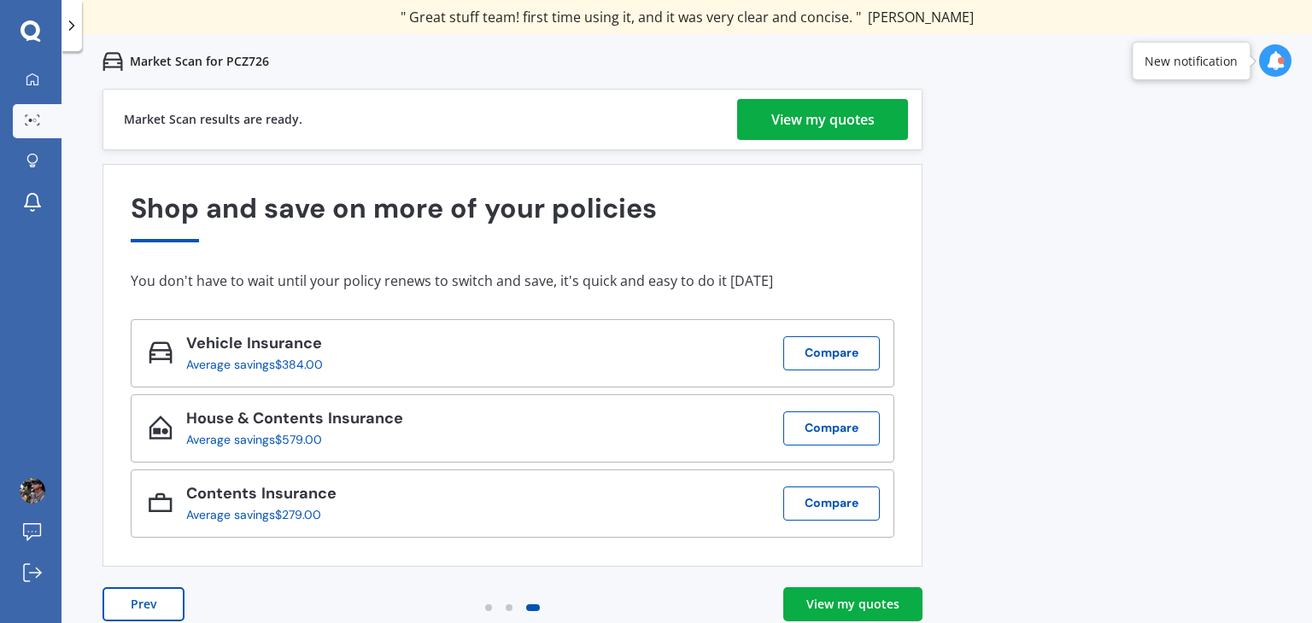
click at [816, 114] on div "View my quotes" at bounding box center [822, 119] width 103 height 41
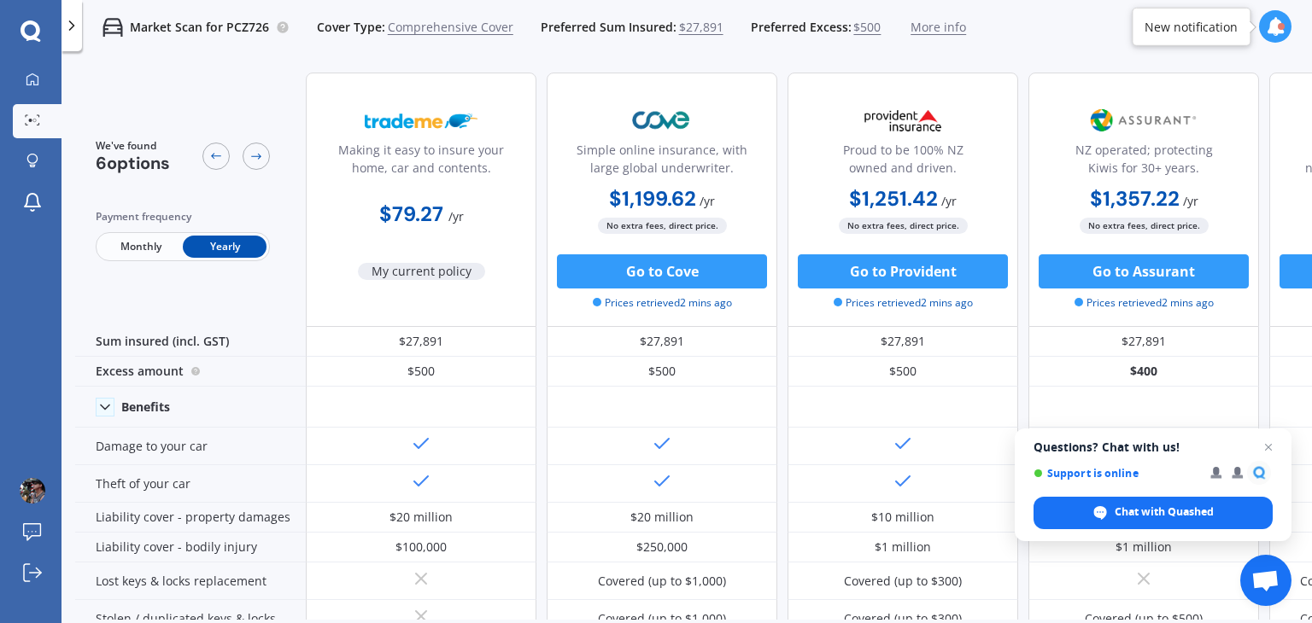
click at [147, 254] on span "Monthly" at bounding box center [141, 247] width 84 height 22
